Goal: Information Seeking & Learning: Understand process/instructions

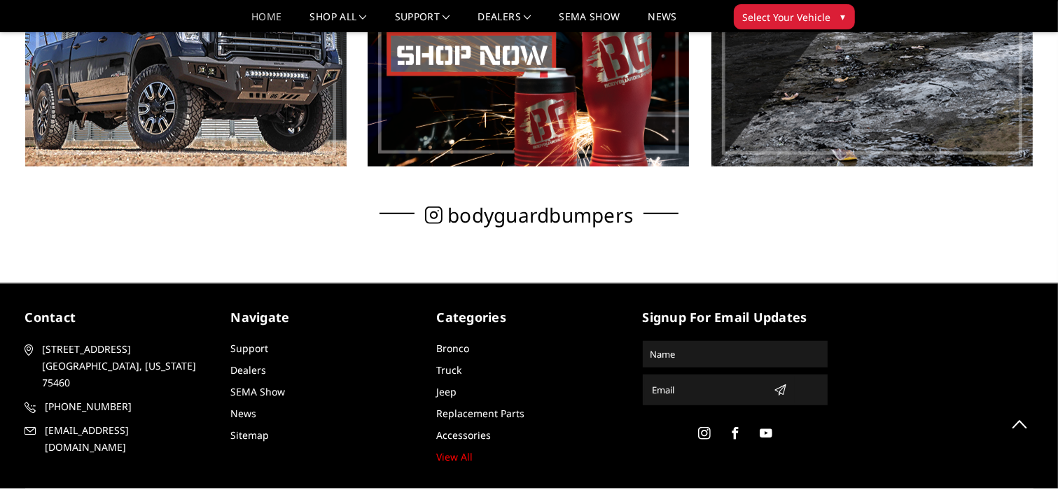
scroll to position [980, 0]
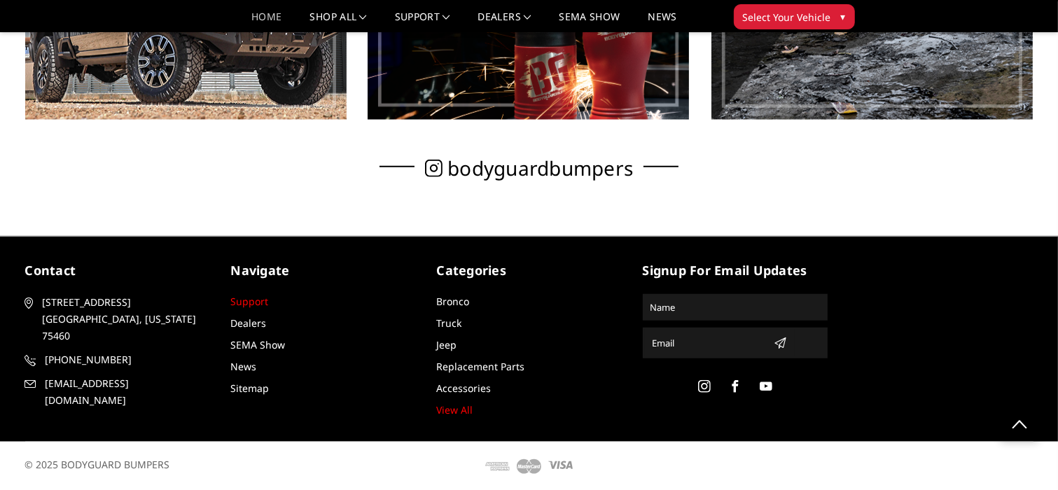
click at [251, 298] on link "Support" at bounding box center [250, 301] width 38 height 13
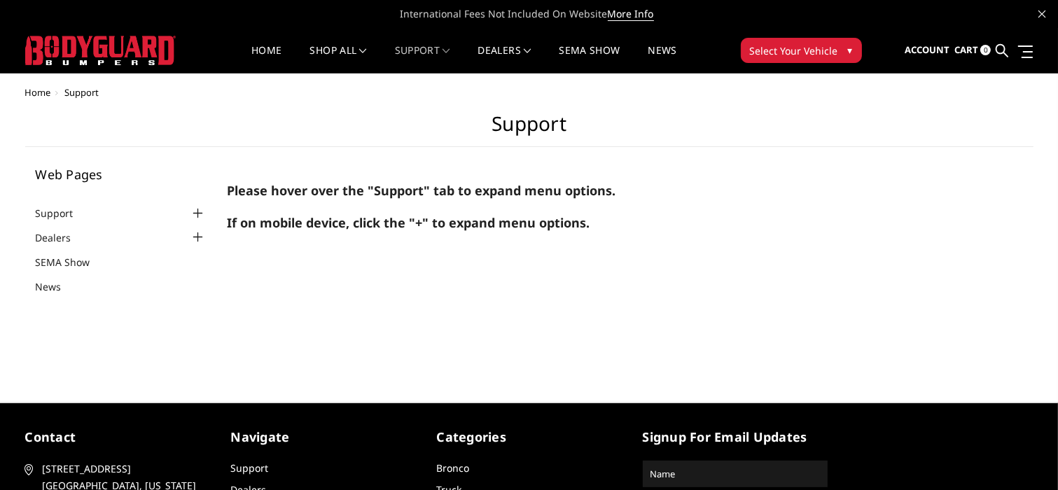
click at [197, 217] on div at bounding box center [197, 213] width 17 height 17
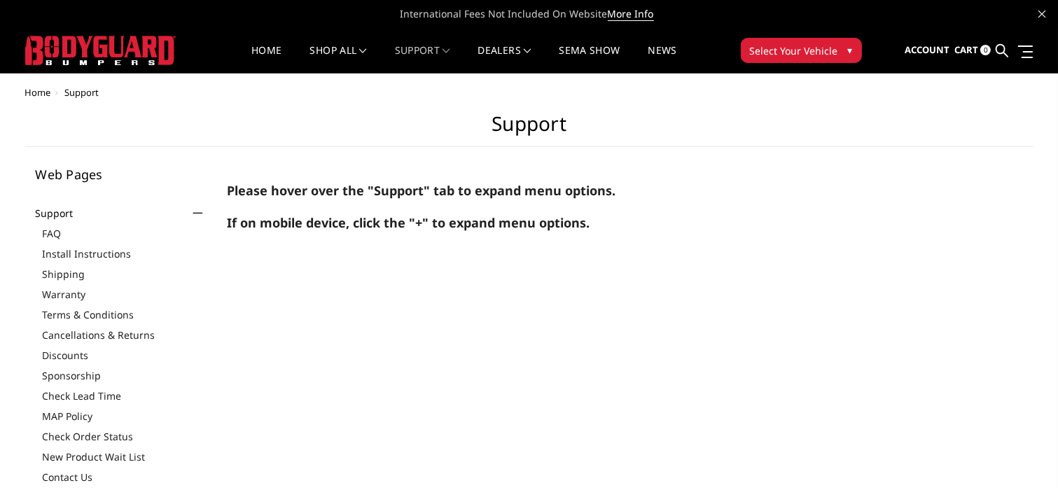
scroll to position [17, 0]
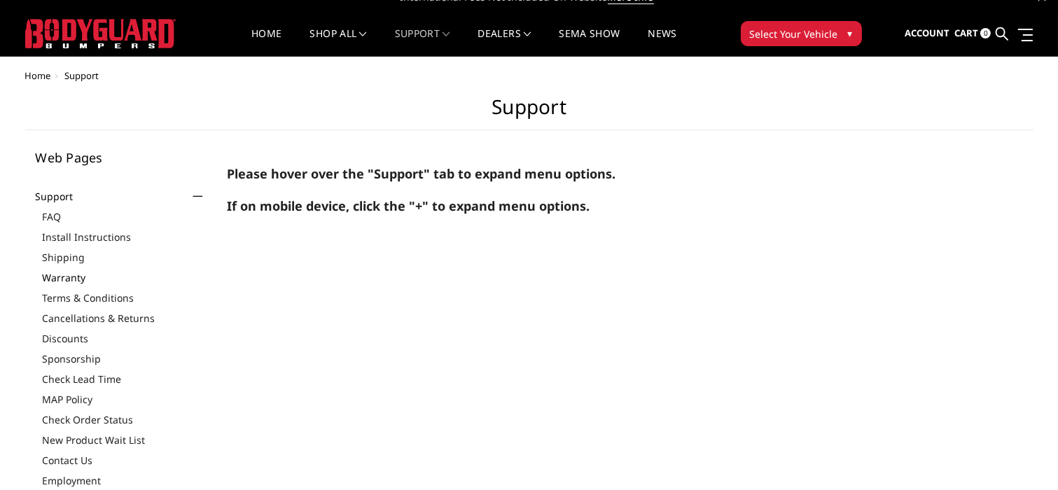
click at [81, 279] on link "Warranty" at bounding box center [125, 277] width 164 height 15
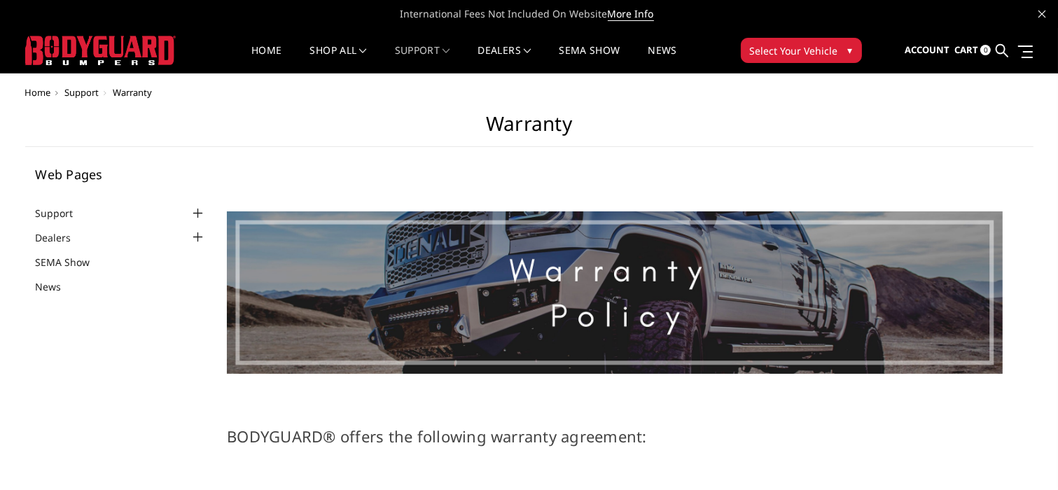
select select "US"
